Goal: Information Seeking & Learning: Learn about a topic

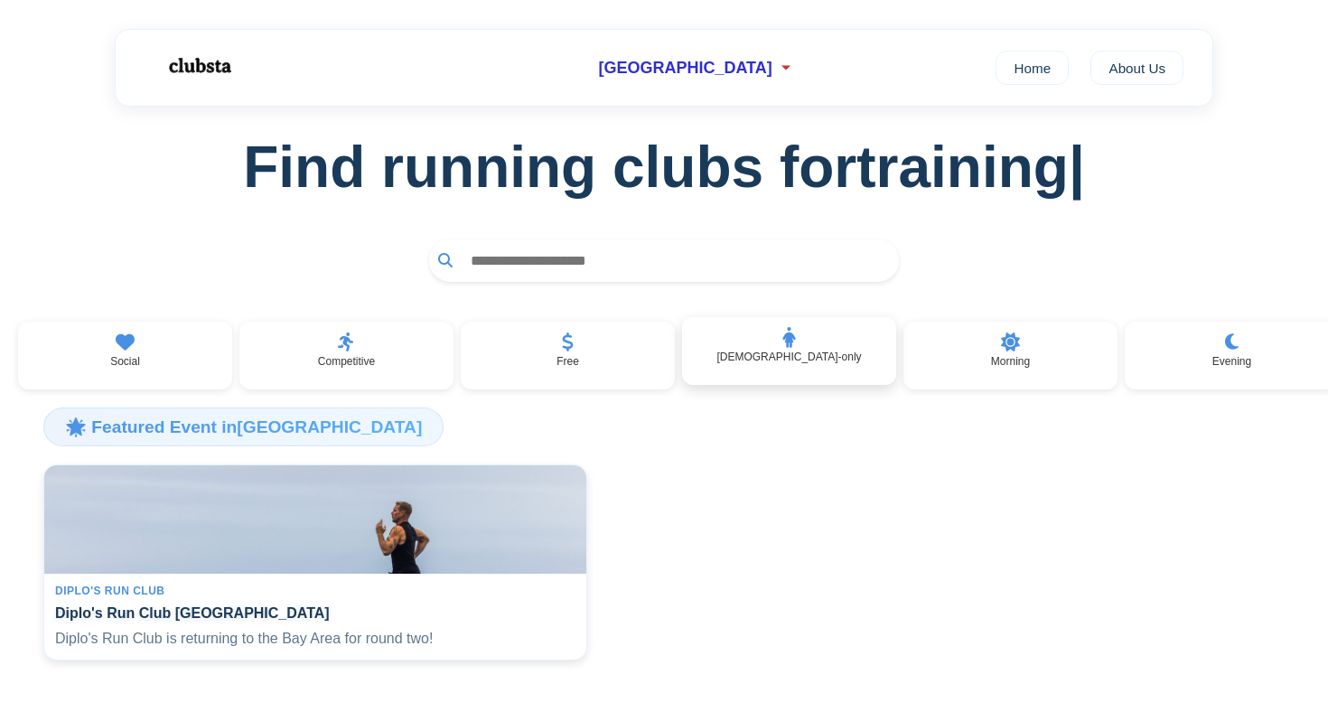
scroll to position [44, 0]
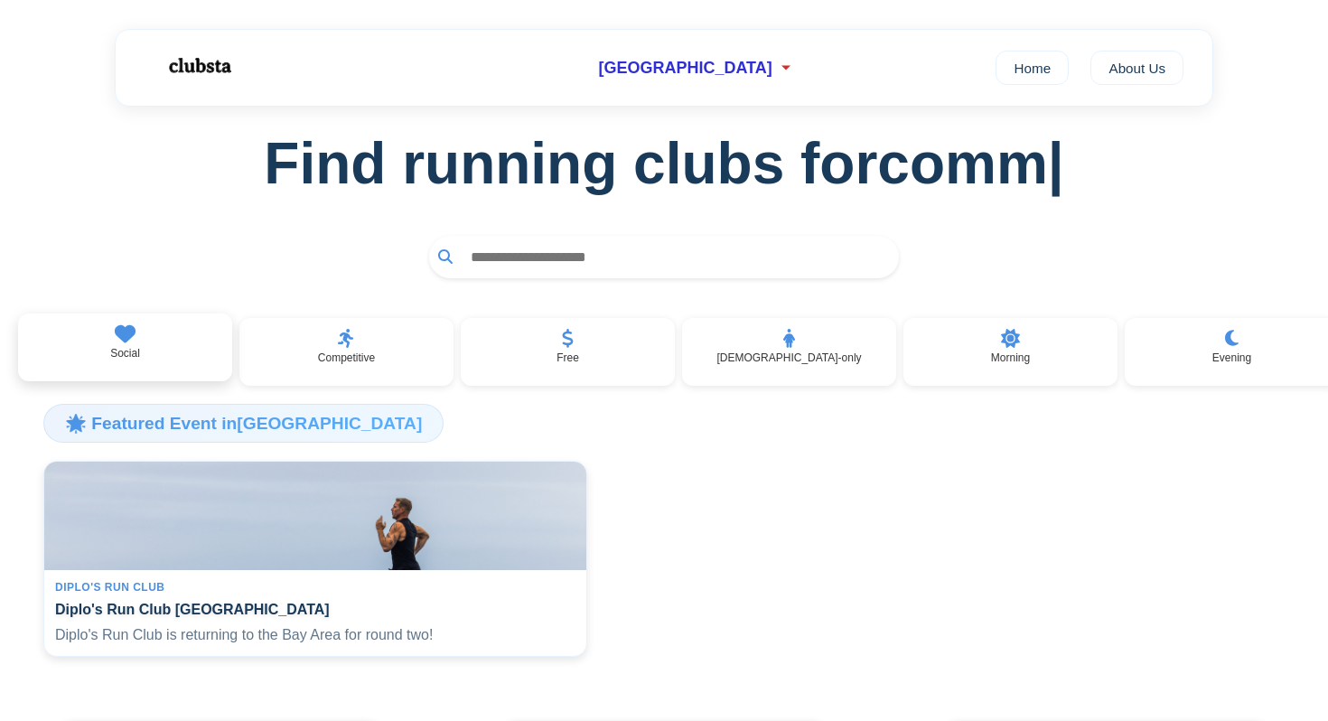
click at [172, 353] on div "Social" at bounding box center [125, 347] width 214 height 69
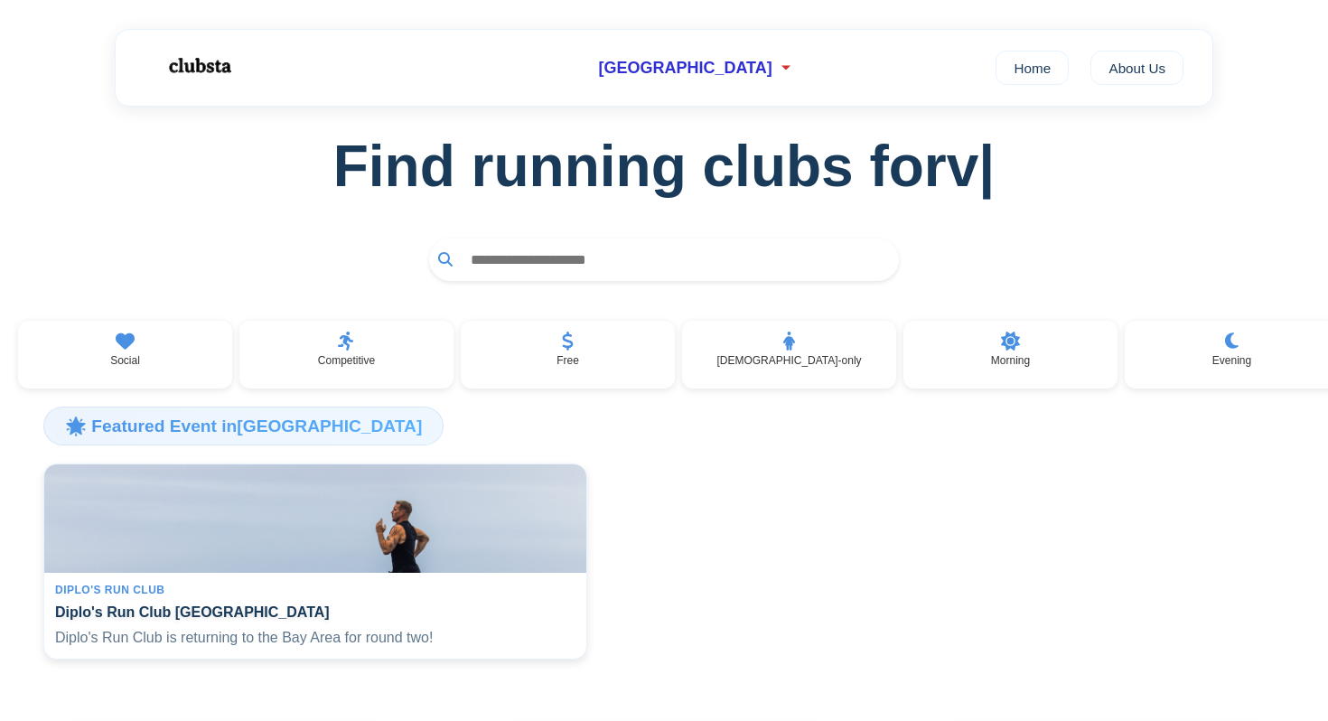
scroll to position [40, 0]
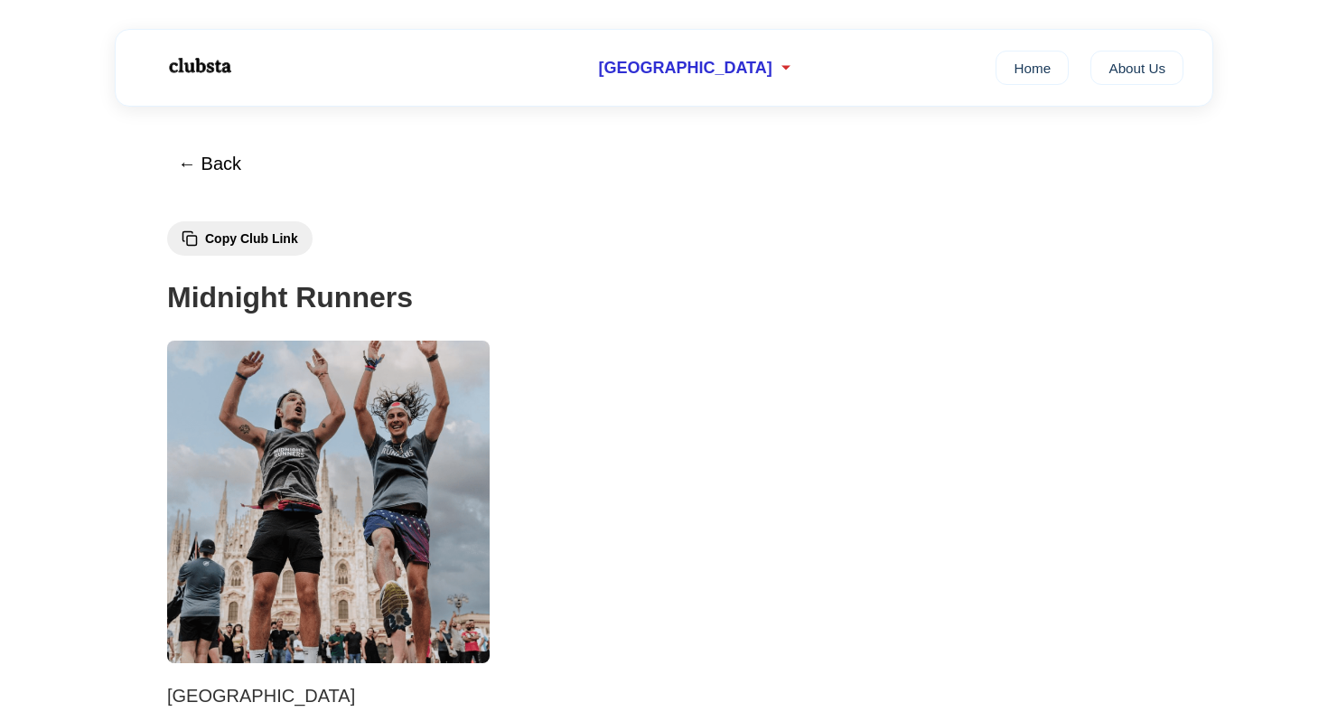
scroll to position [692, 0]
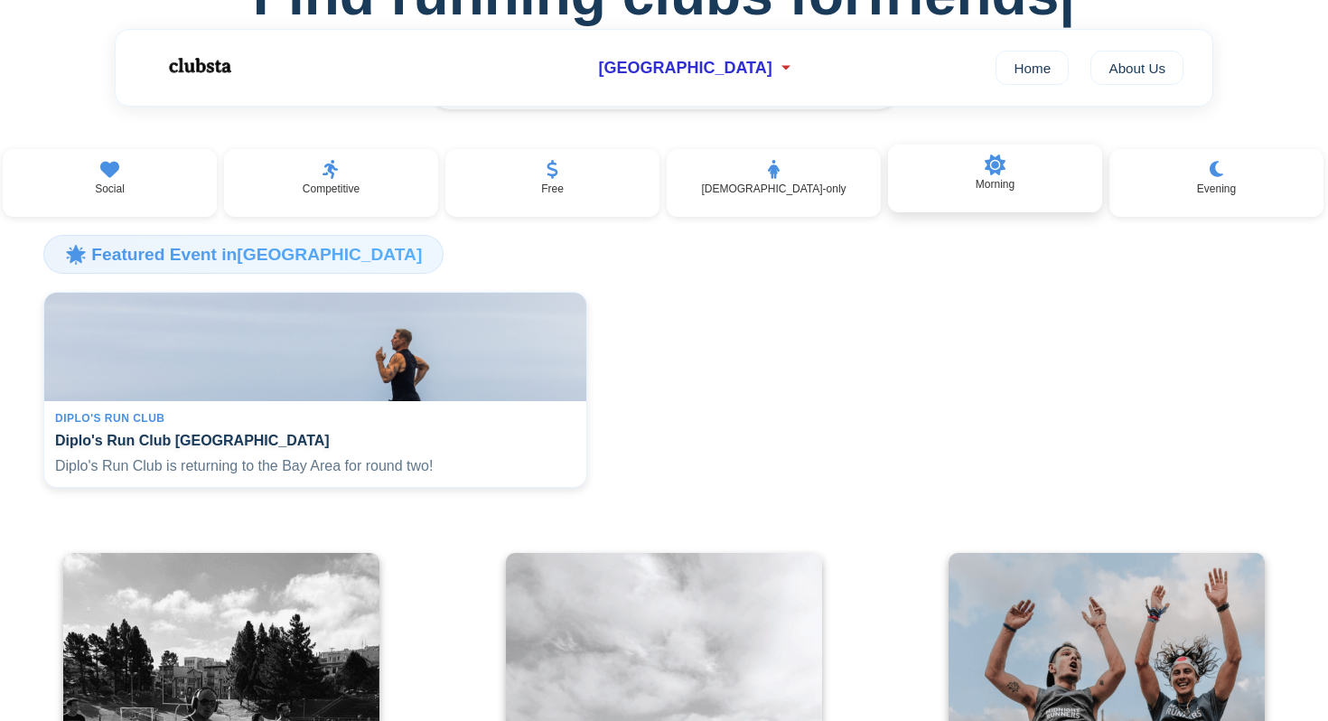
scroll to position [0, 17]
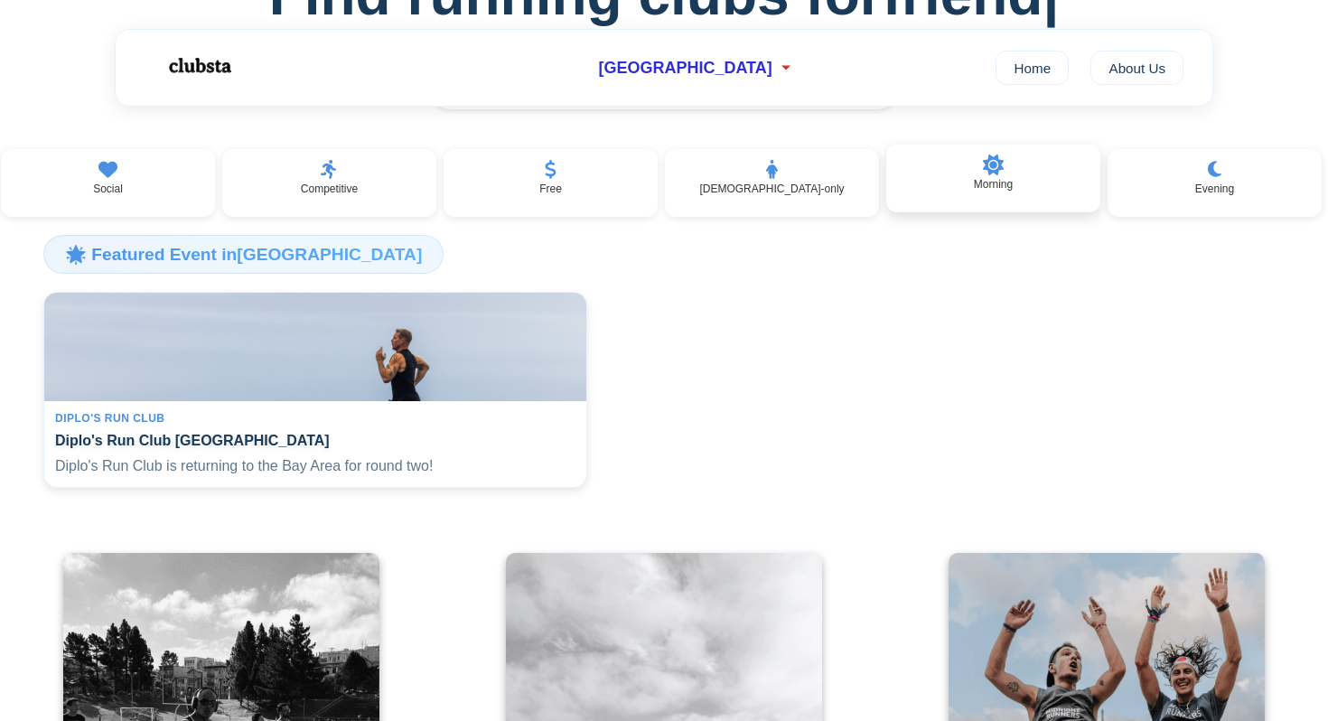
click at [957, 161] on div "Morning" at bounding box center [993, 179] width 214 height 69
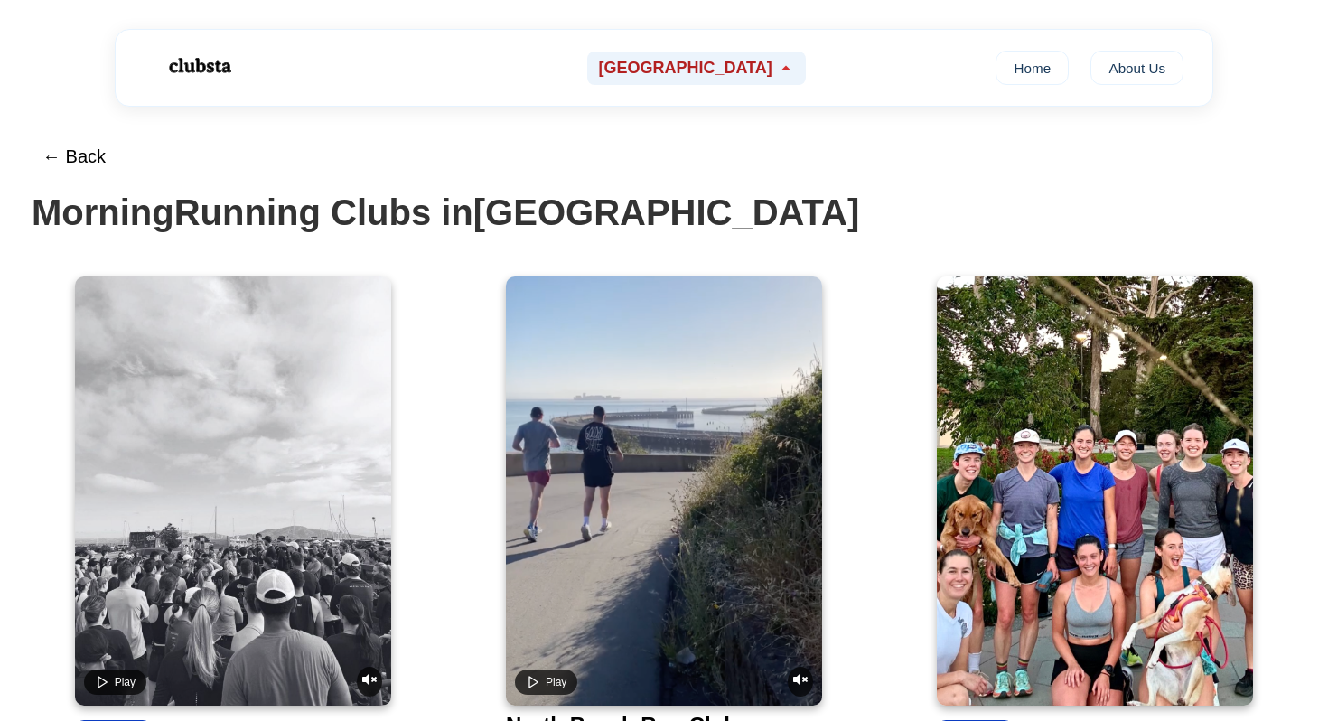
click at [717, 72] on span "[GEOGRAPHIC_DATA]" at bounding box center [684, 68] width 173 height 19
click at [847, 182] on div "← Back Morning Running Clubs in San Francisco" at bounding box center [664, 184] width 1265 height 98
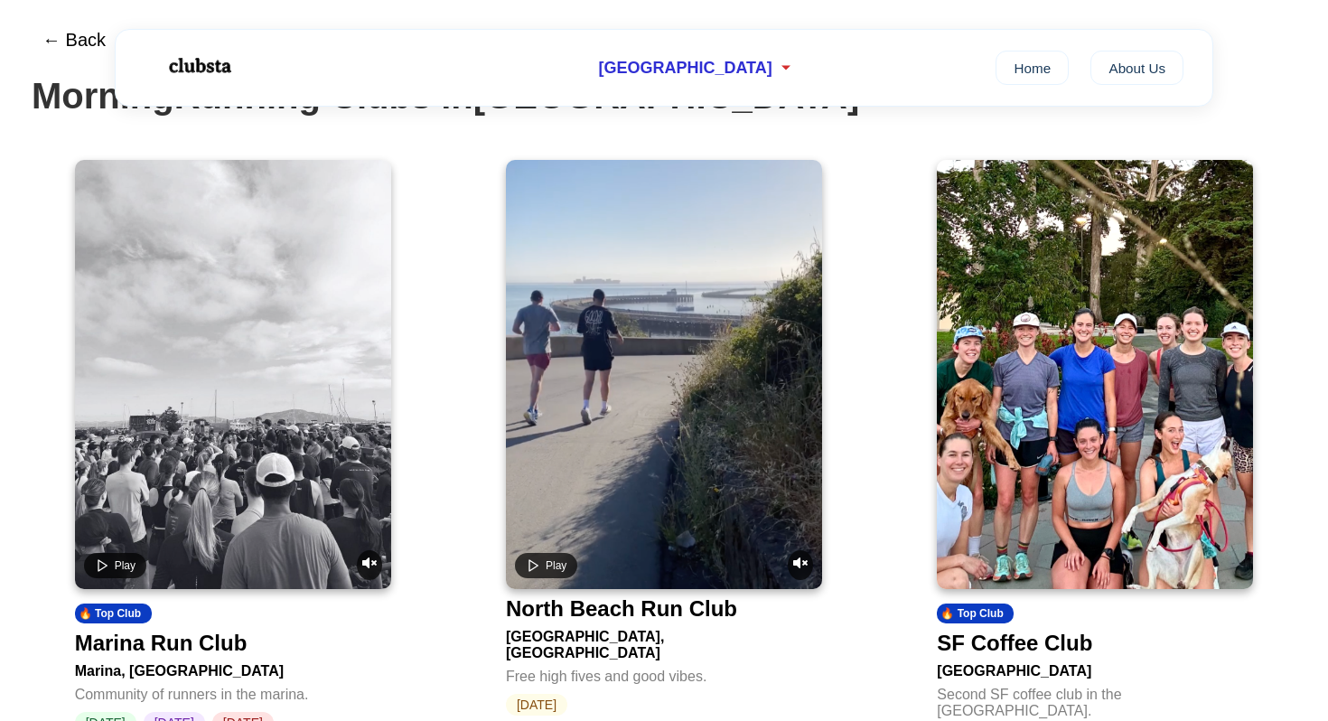
scroll to position [229, 0]
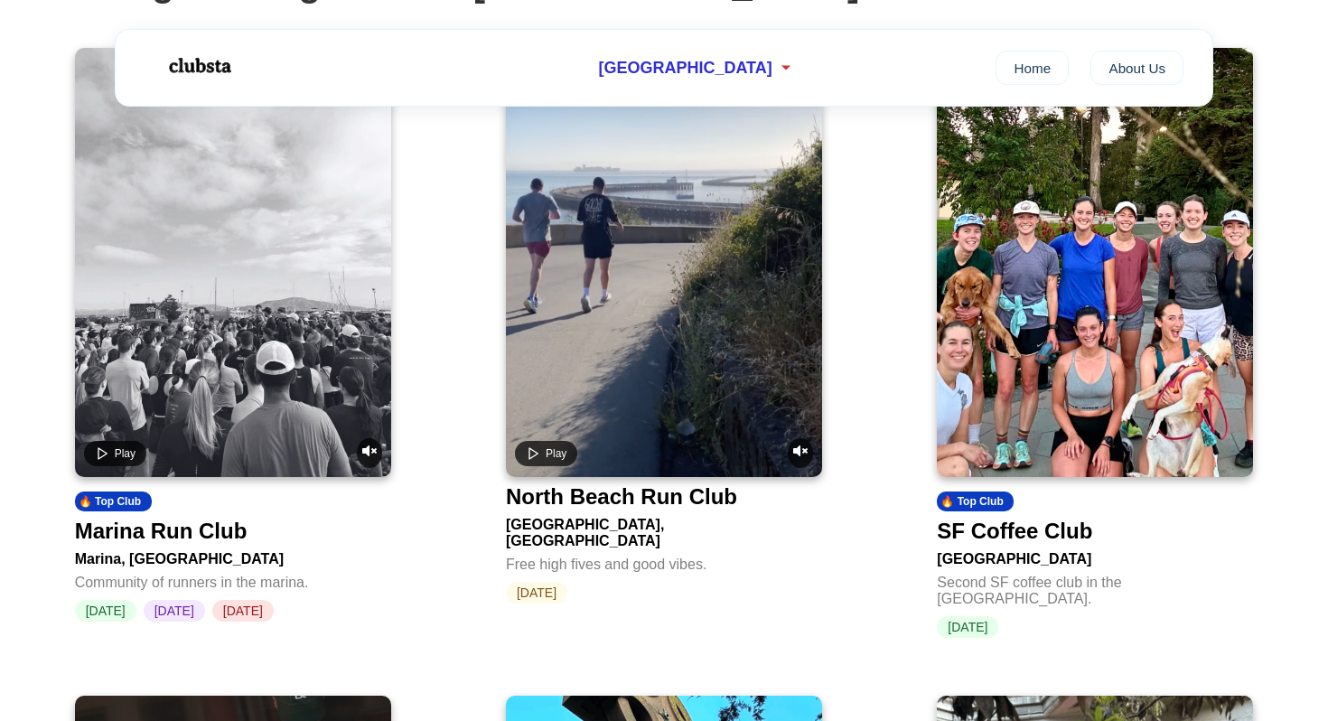
click at [1091, 266] on img at bounding box center [1095, 262] width 316 height 429
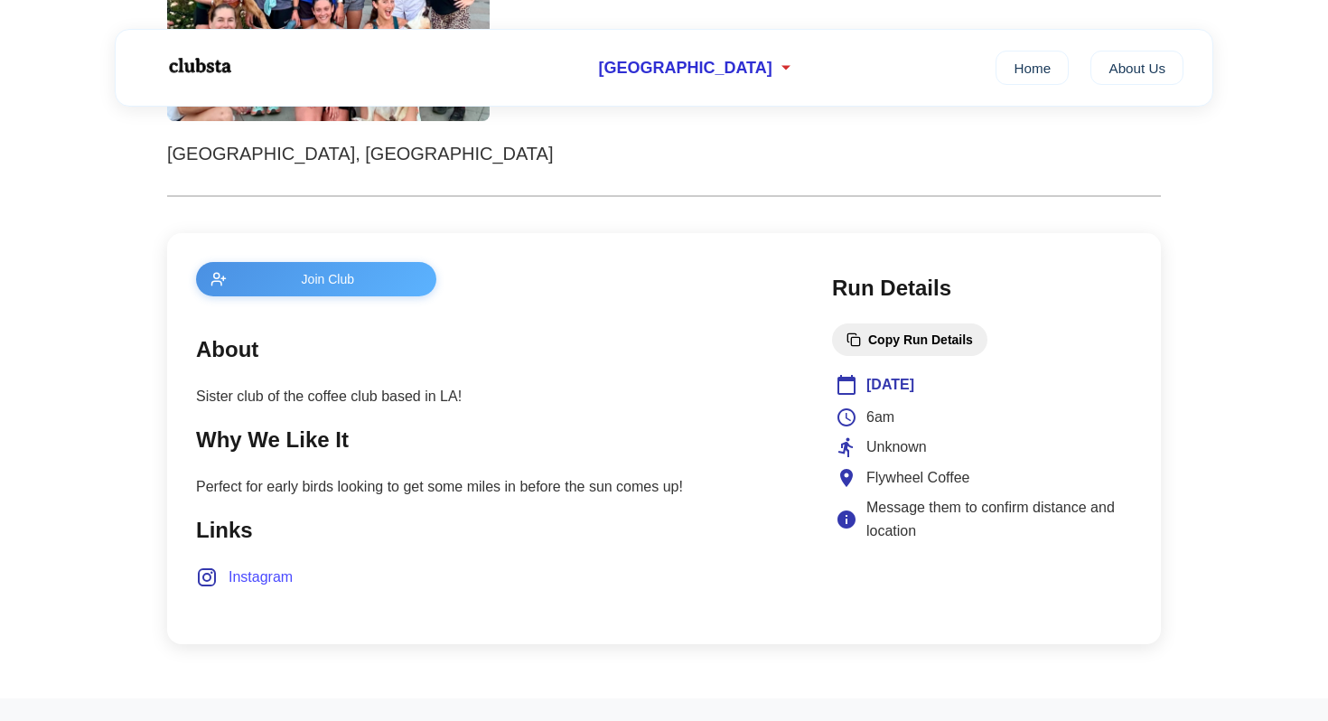
scroll to position [555, 0]
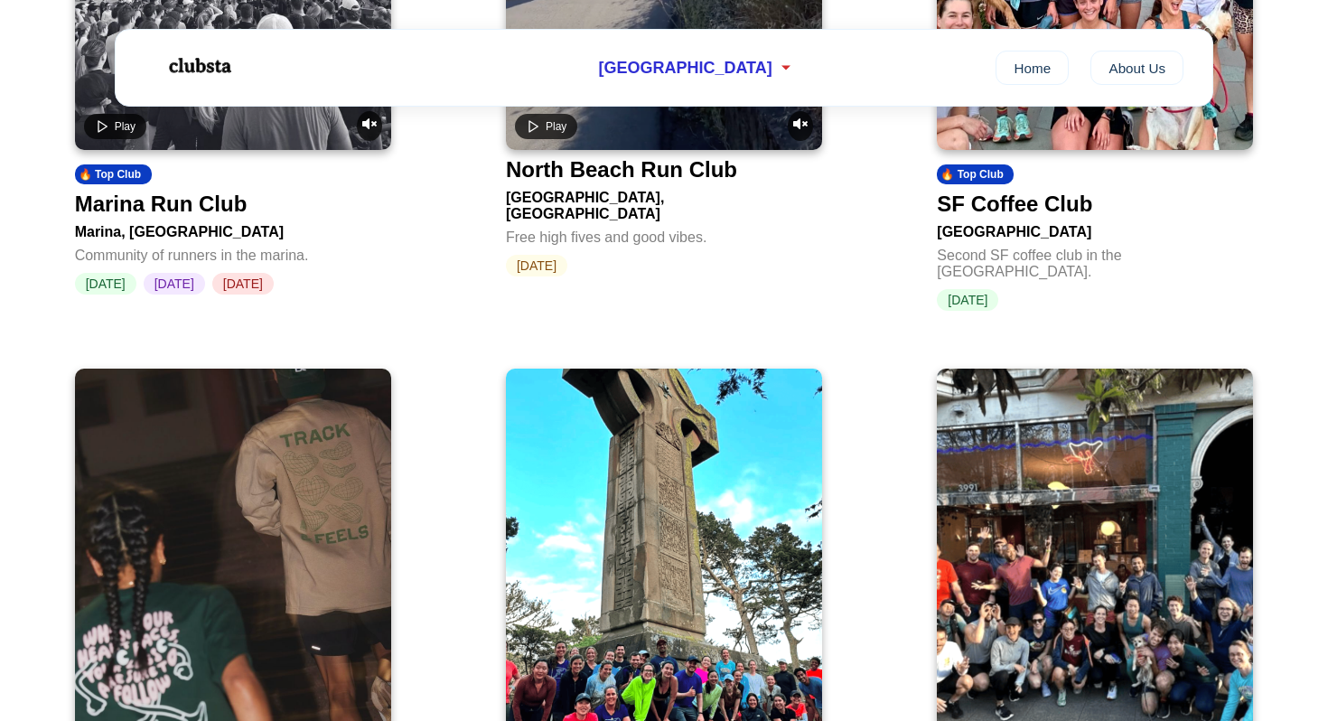
scroll to position [229, 0]
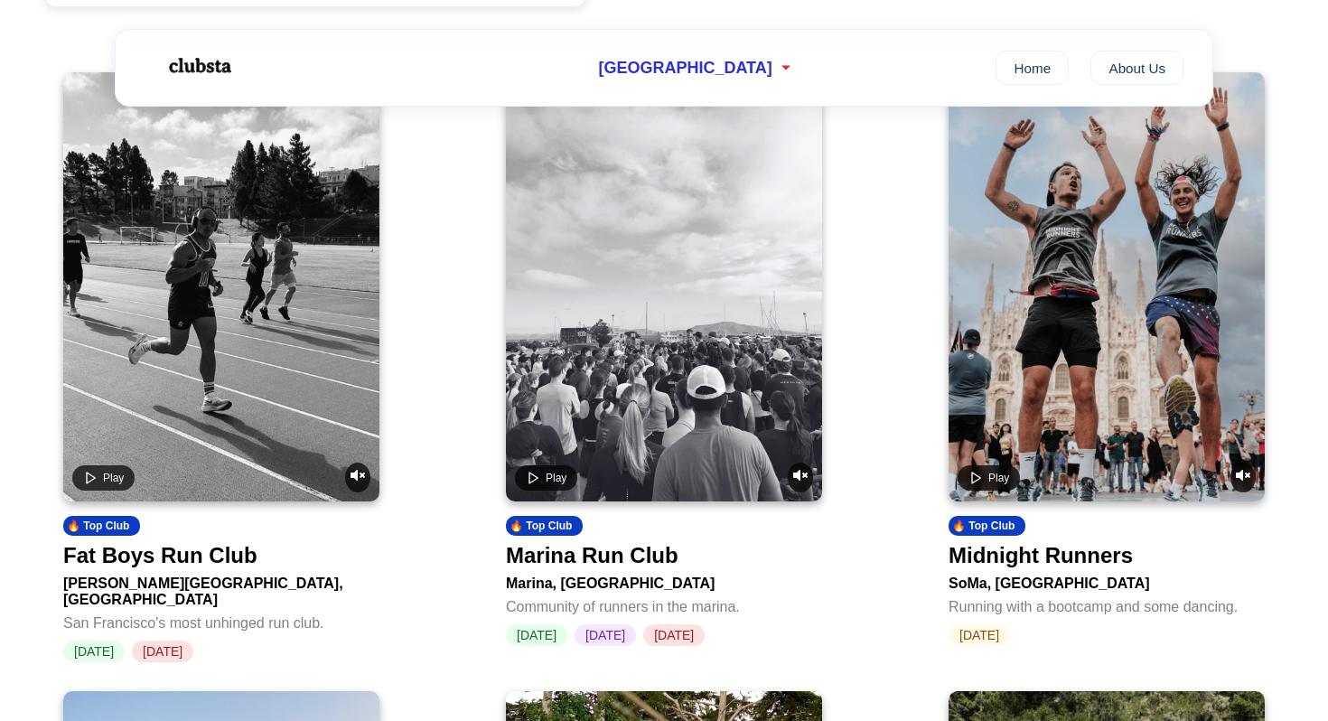
scroll to position [656, 0]
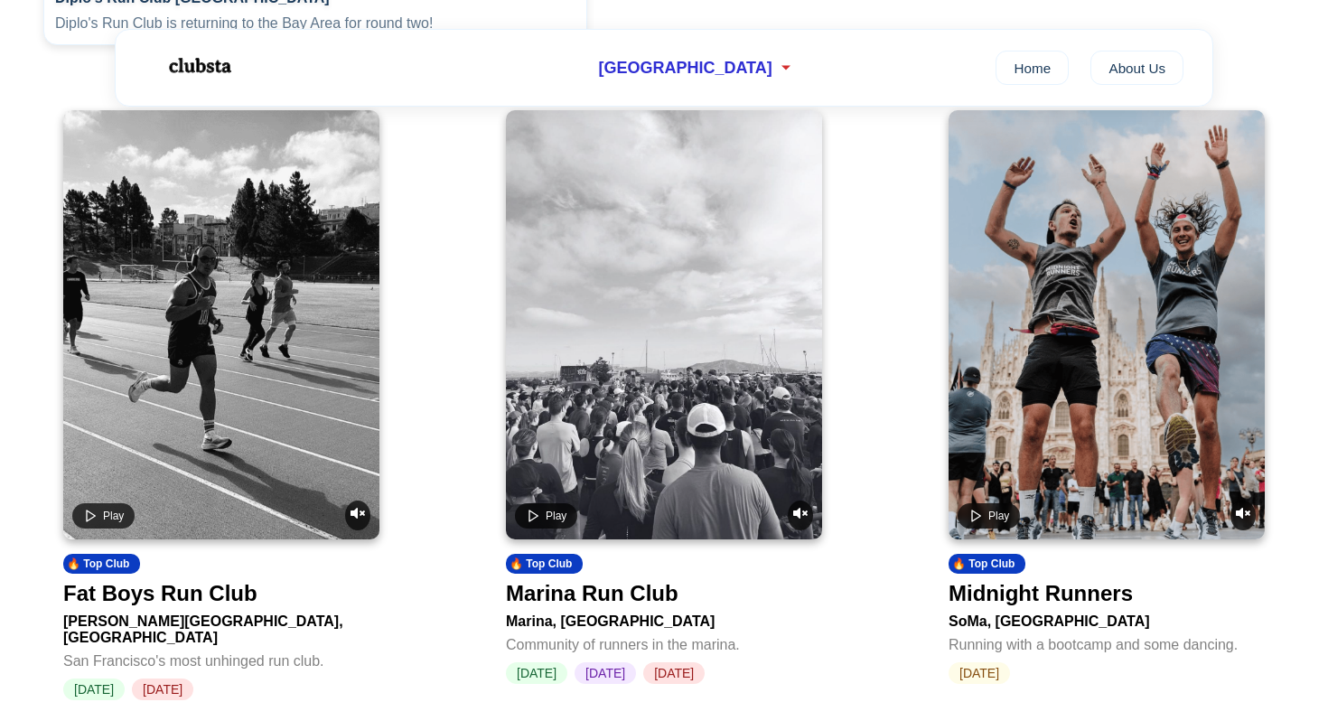
click at [286, 303] on video at bounding box center [221, 324] width 316 height 429
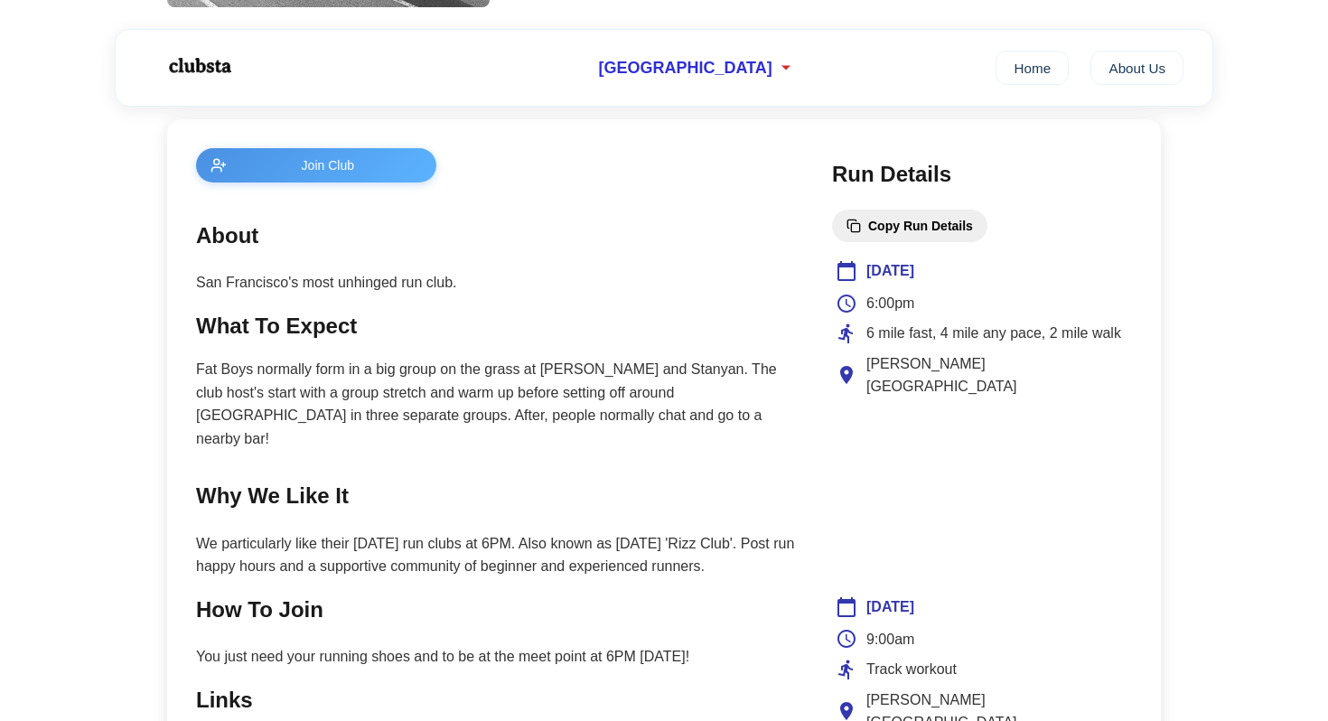
scroll to position [698, 0]
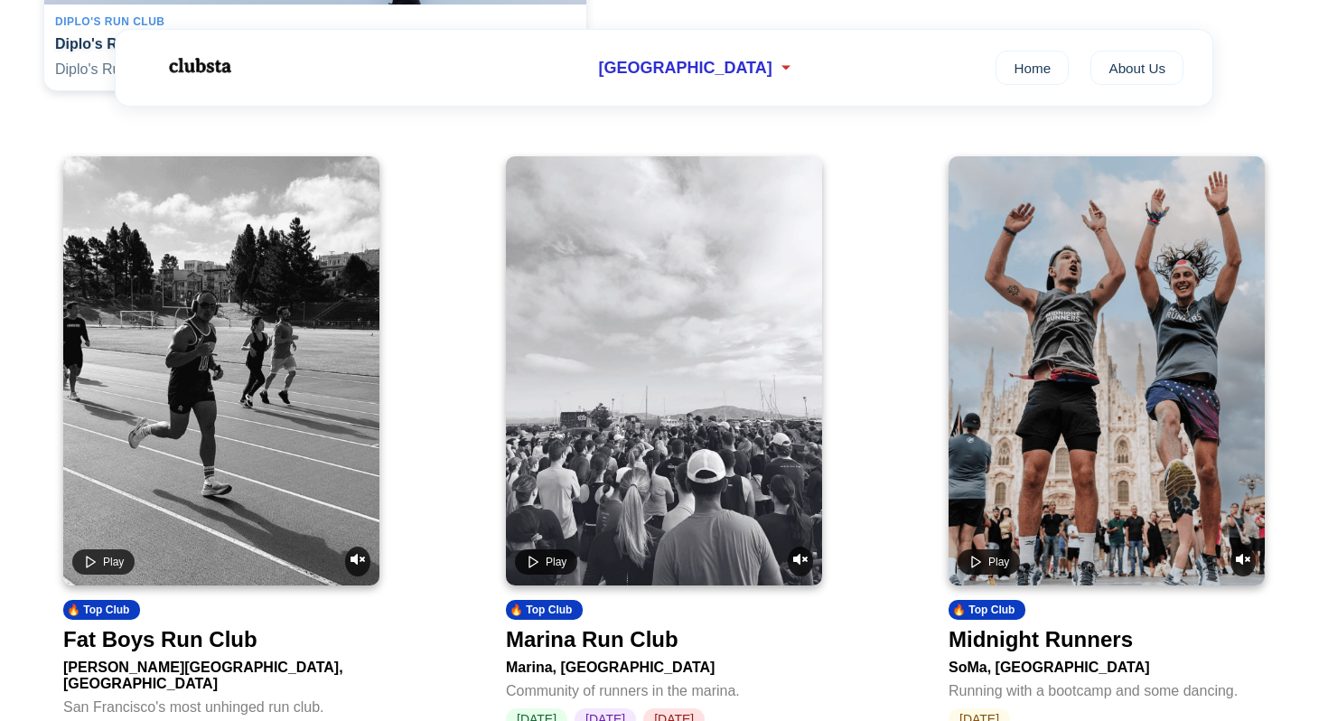
scroll to position [659, 0]
